Goal: Information Seeking & Learning: Learn about a topic

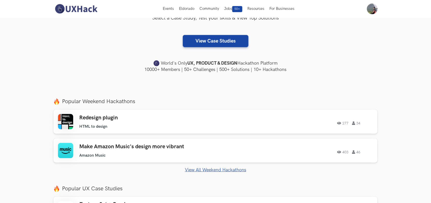
scroll to position [95, 0]
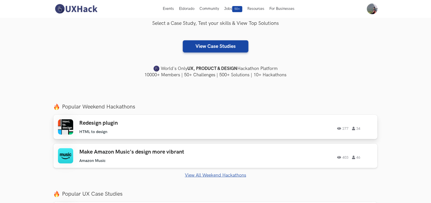
click at [361, 125] on div "277 34" at bounding box center [304, 127] width 138 height 7
click at [228, 175] on link "View All Weekend Hackathons" at bounding box center [215, 175] width 324 height 5
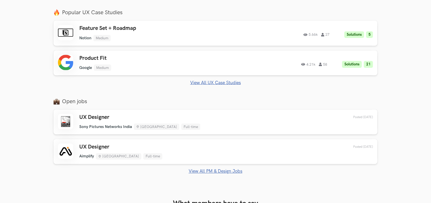
scroll to position [285, 0]
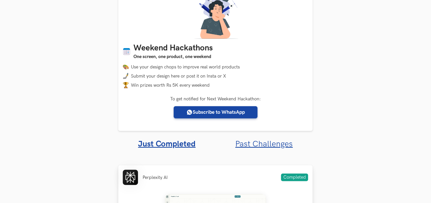
scroll to position [95, 0]
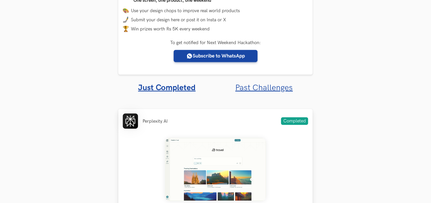
click at [294, 117] on span "Completed" at bounding box center [294, 121] width 27 height 8
click at [149, 119] on li "Perplexity AI" at bounding box center [155, 121] width 25 height 5
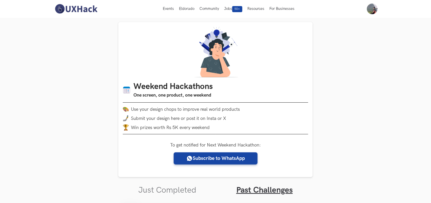
scroll to position [0, 0]
click at [188, 130] on li "Win prizes worth Rs 5K every weekend" at bounding box center [216, 128] width 186 height 6
click at [169, 129] on li "Win prizes worth Rs 5K every weekend" at bounding box center [216, 128] width 186 height 6
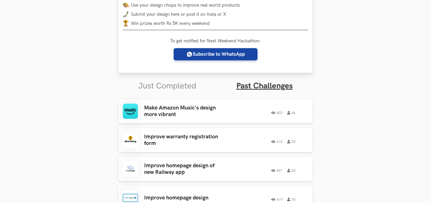
scroll to position [190, 0]
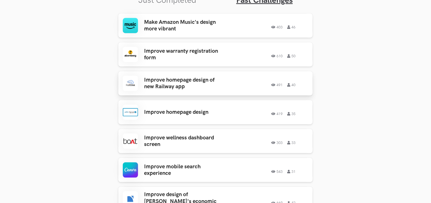
click at [215, 88] on h3 "Improve homepage design of new Railway app" at bounding box center [183, 83] width 79 height 13
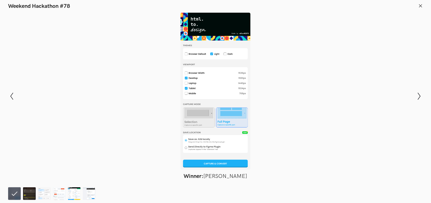
scroll to position [190, 0]
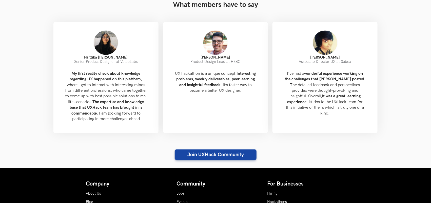
scroll to position [285, 0]
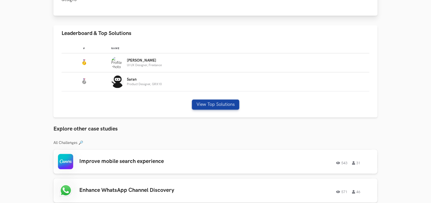
scroll to position [285, 0]
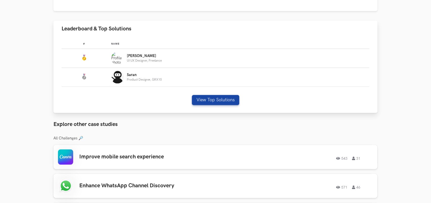
click at [117, 52] on img "Leaderboard" at bounding box center [117, 58] width 13 height 13
click at [198, 95] on button "View Top Solutions" at bounding box center [215, 100] width 47 height 10
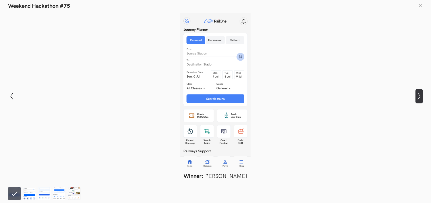
click at [419, 99] on icon "Show next slide" at bounding box center [419, 96] width 7 height 7
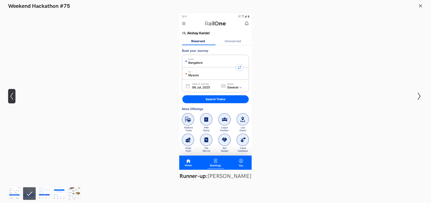
click at [14, 91] on button "Show previous slide" at bounding box center [11, 96] width 7 height 15
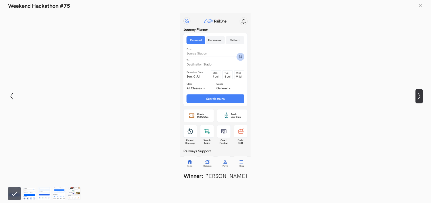
click at [420, 92] on button "Show next slide" at bounding box center [419, 96] width 7 height 15
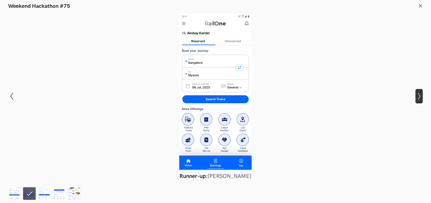
click at [420, 92] on button "Show next slide" at bounding box center [419, 96] width 7 height 15
